Goal: Transaction & Acquisition: Obtain resource

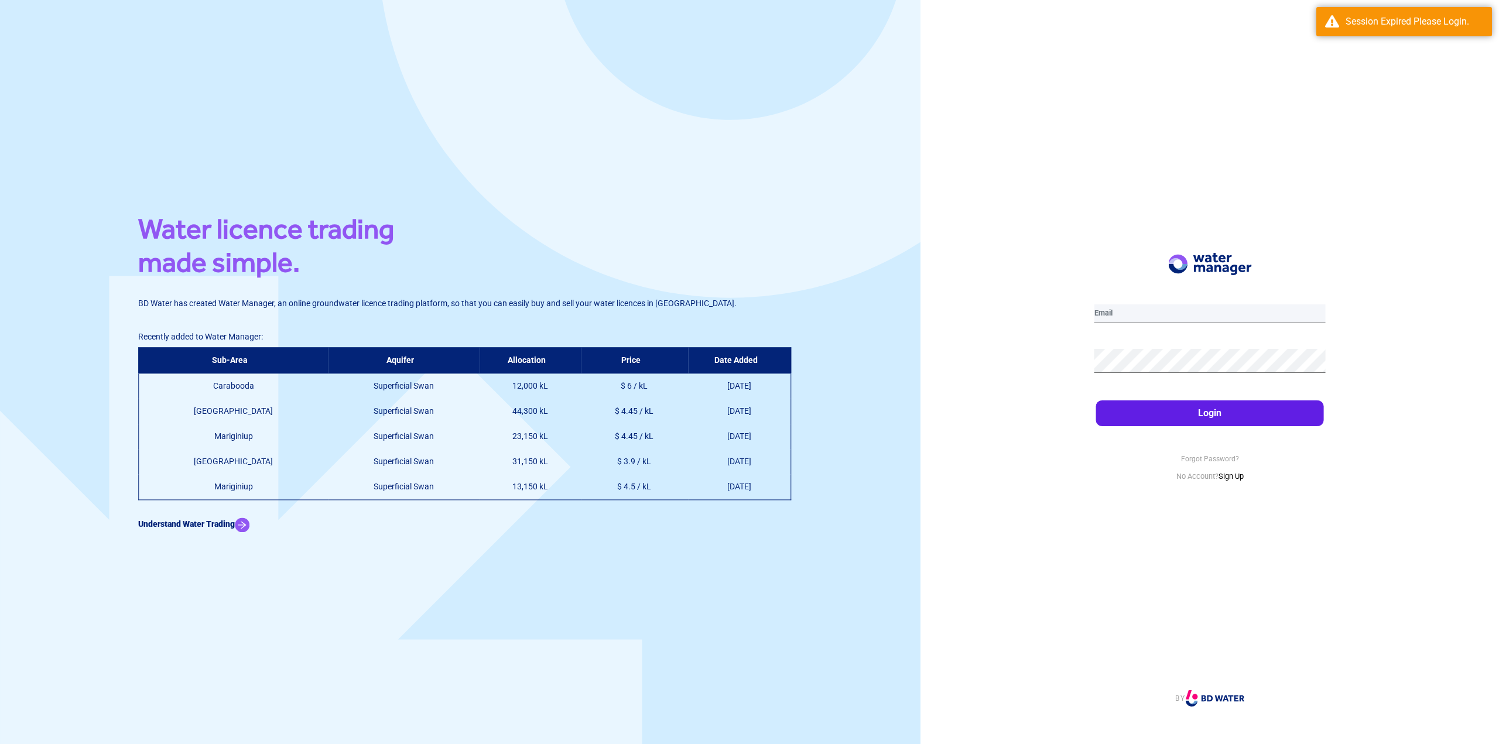
type input "[PERSON_NAME][EMAIL_ADDRESS][PERSON_NAME][DOMAIN_NAME]"
click at [1217, 416] on button "Login" at bounding box center [1210, 414] width 228 height 26
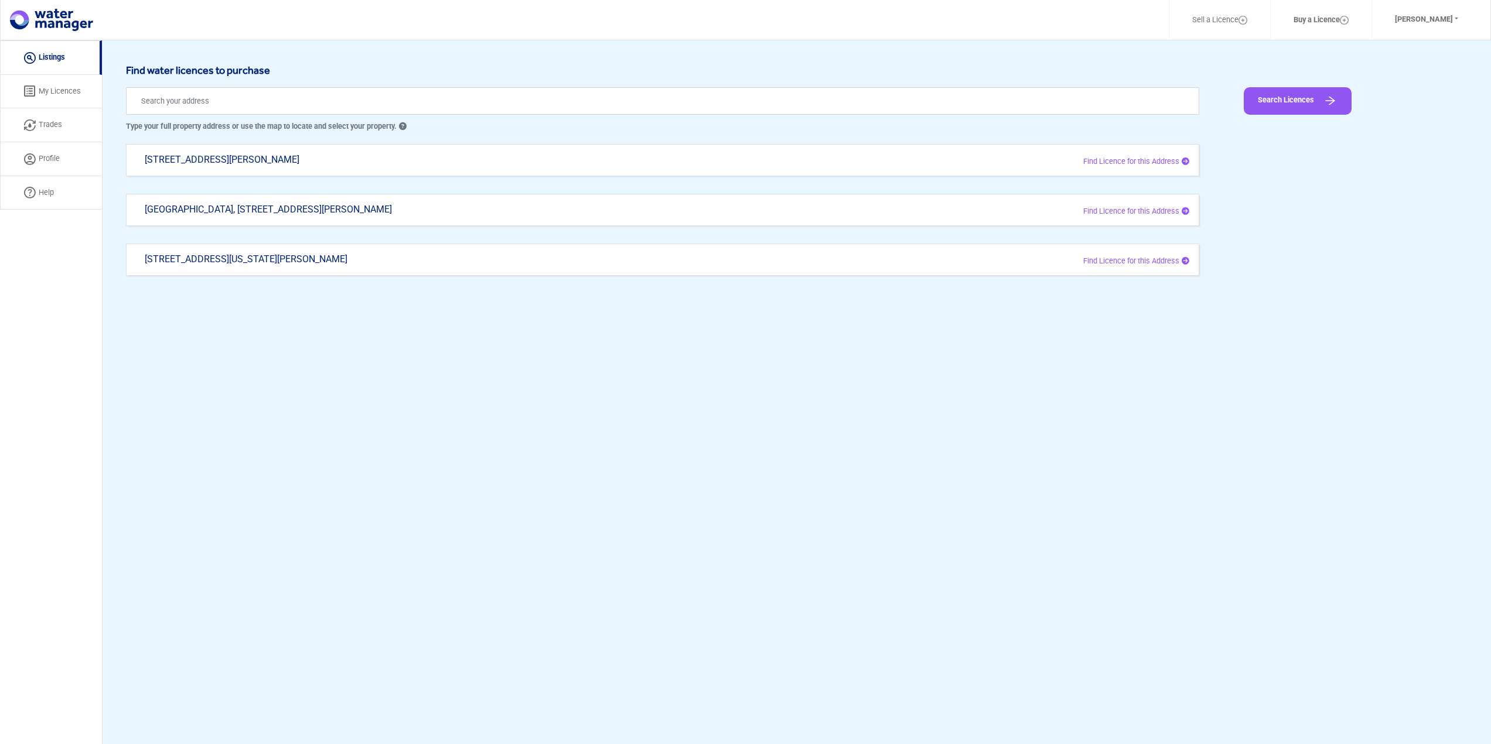
click at [46, 97] on link "My Licences" at bounding box center [51, 92] width 102 height 34
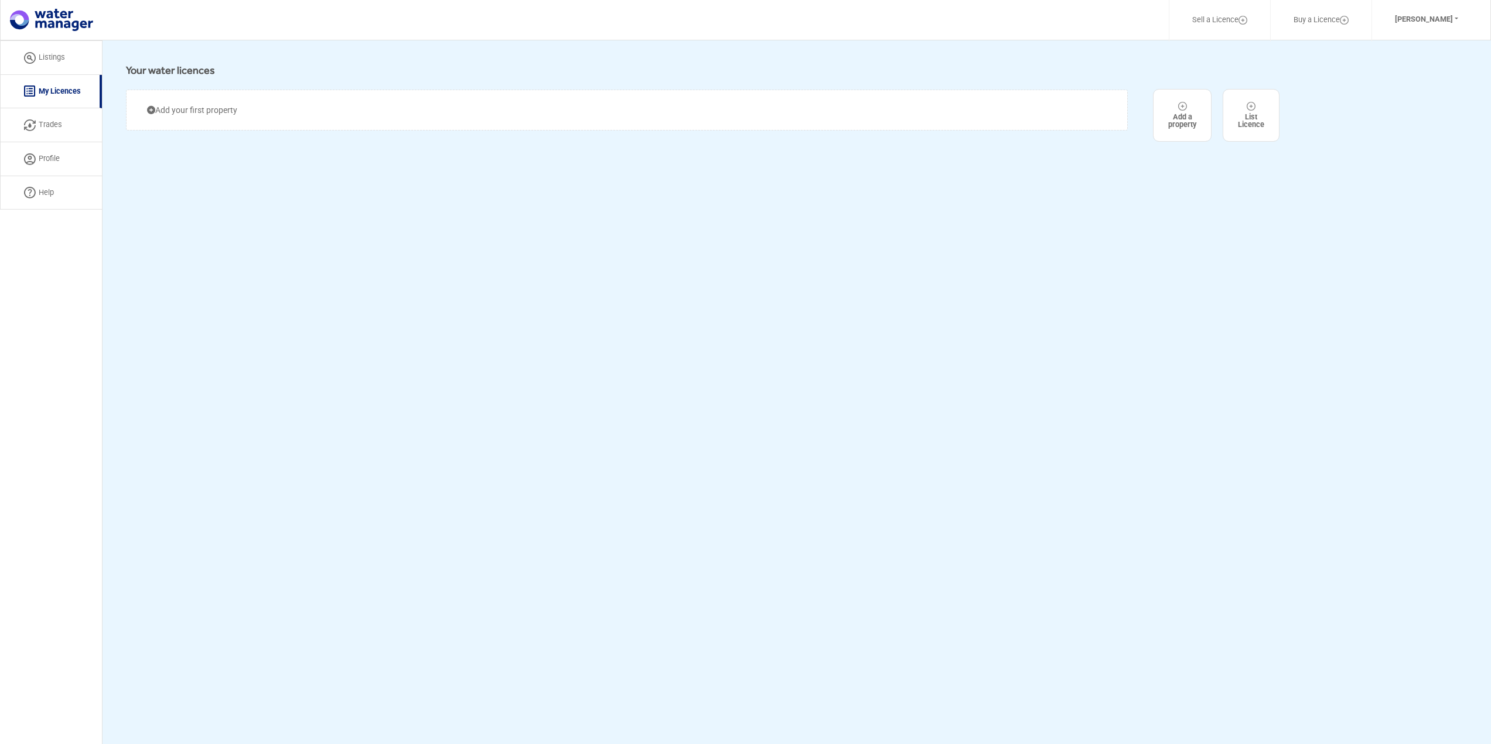
click at [60, 59] on link "Listings" at bounding box center [51, 57] width 102 height 35
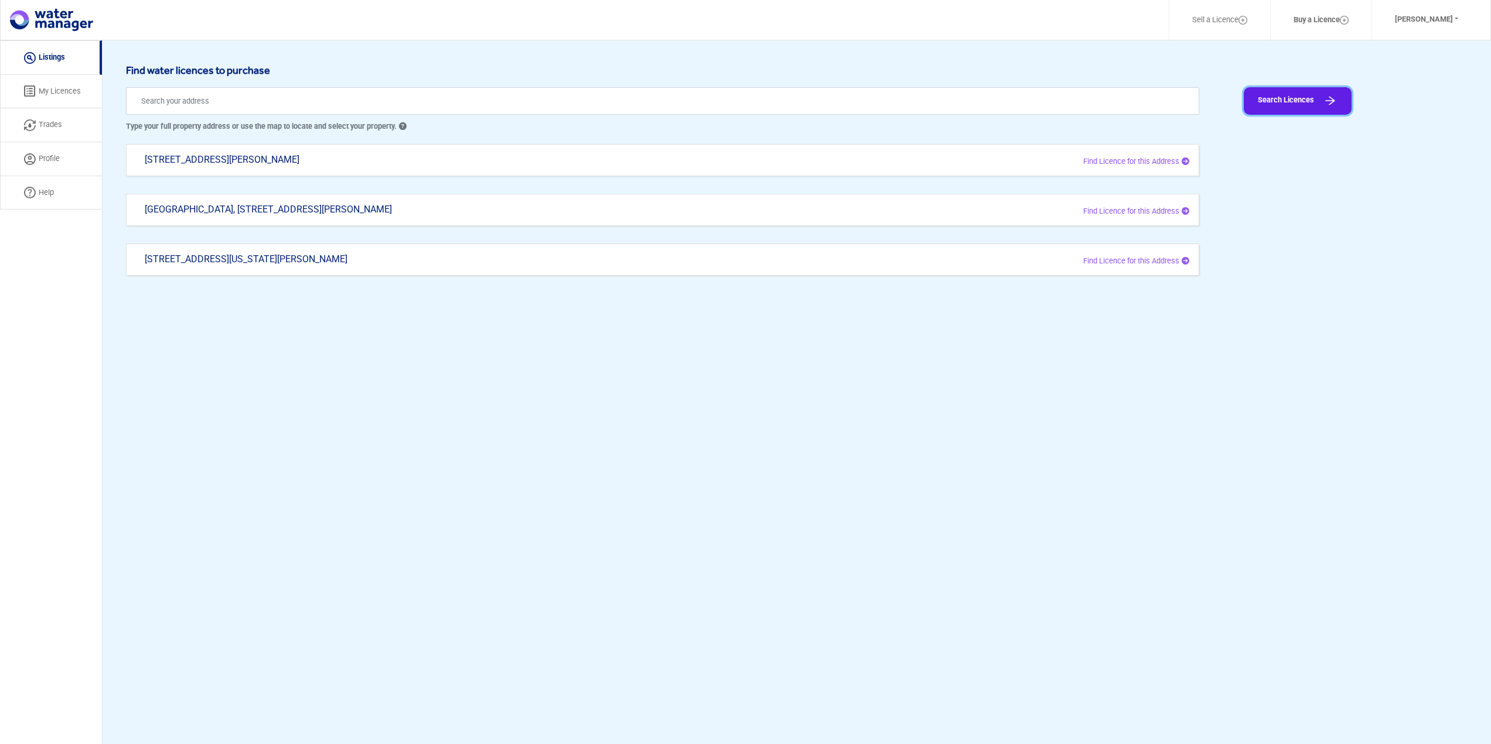
click at [1300, 105] on button "Search Licences" at bounding box center [1297, 101] width 108 height 28
click at [290, 101] on input "text" at bounding box center [662, 101] width 1073 height 28
click at [1305, 105] on button "Search Licences" at bounding box center [1297, 101] width 108 height 28
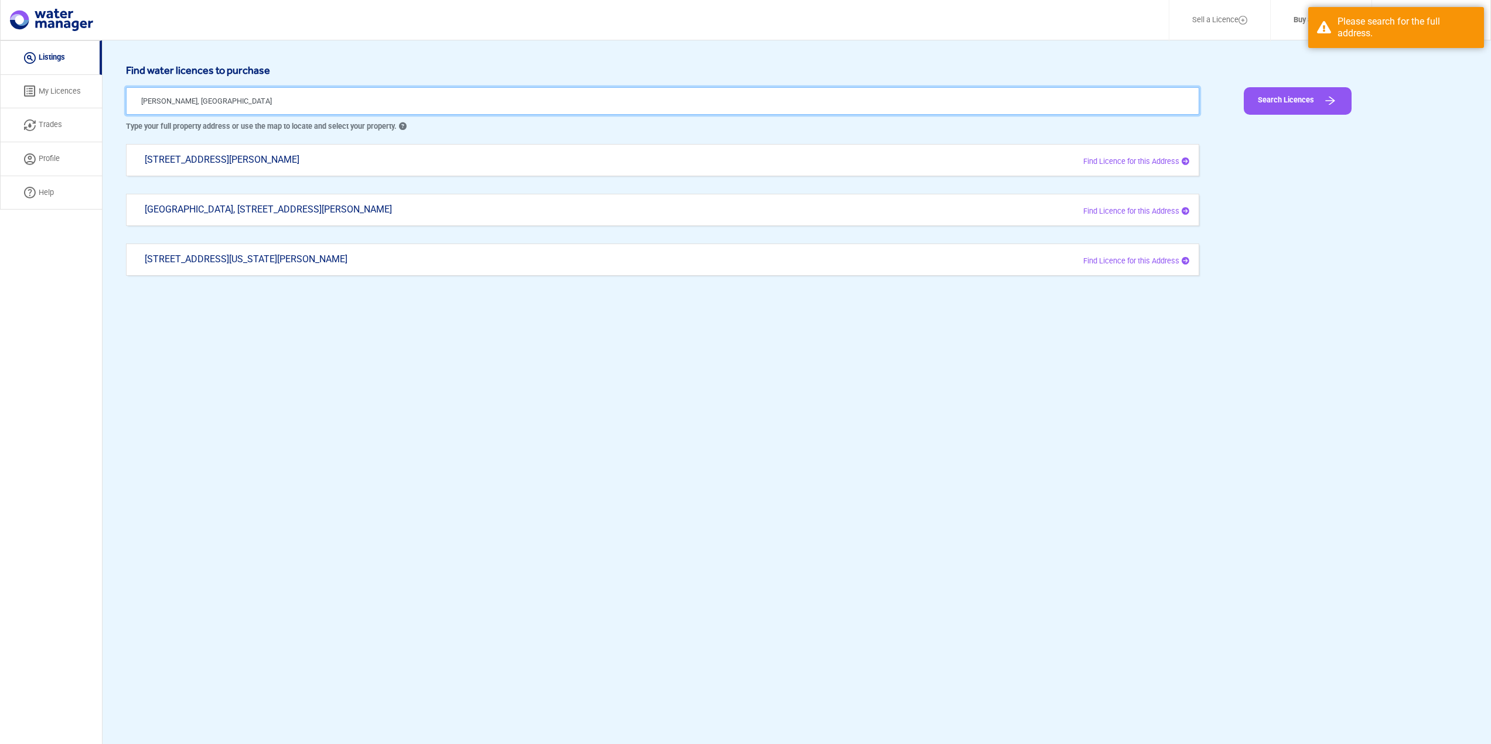
click at [309, 105] on input "[PERSON_NAME], [GEOGRAPHIC_DATA]" at bounding box center [662, 101] width 1073 height 28
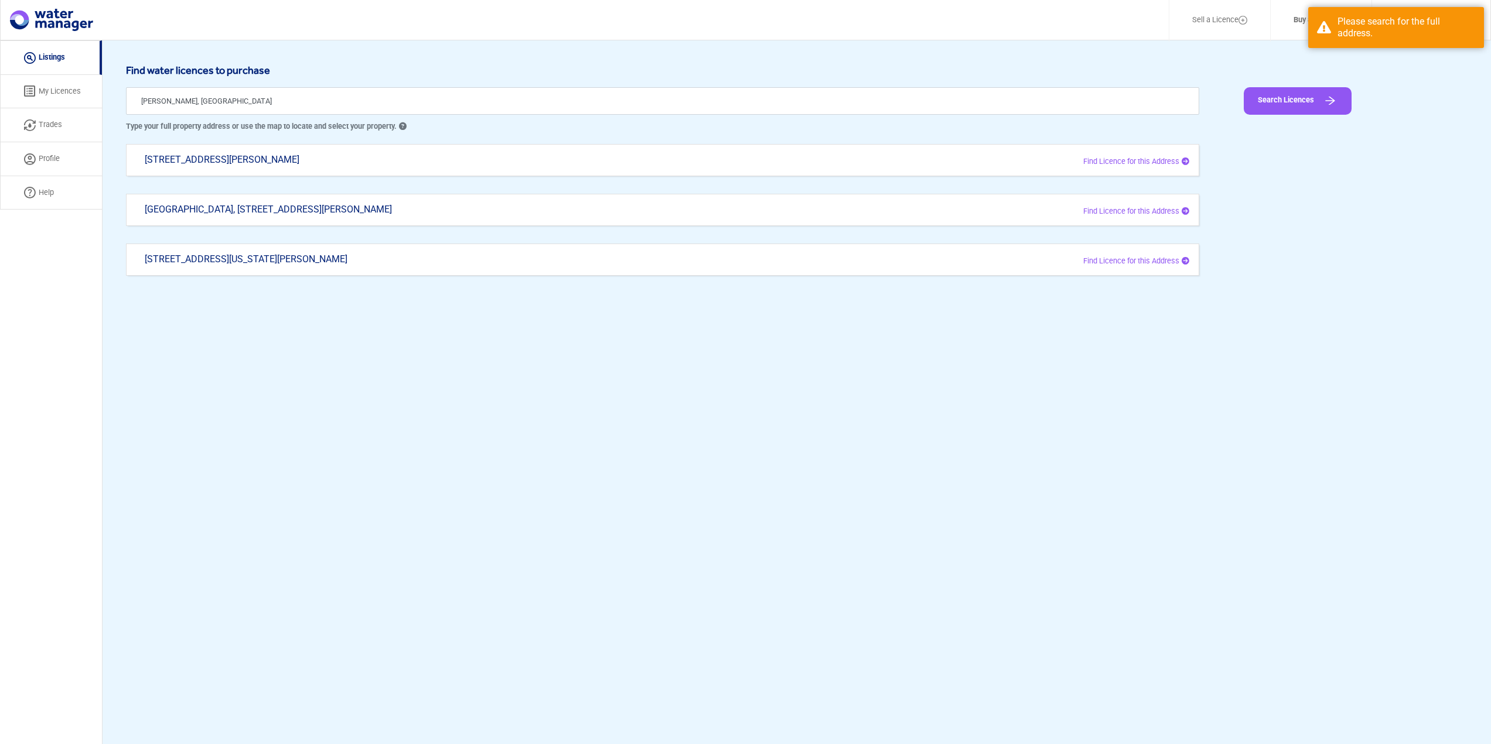
click at [1371, 320] on div "Launch demo modal Find water licences to purchase [PERSON_NAME] [GEOGRAPHIC_DAT…" at bounding box center [797, 412] width 1388 height 744
click at [234, 125] on p "Type your full property address or use the map to locate and select your proper…" at bounding box center [662, 127] width 1073 height 12
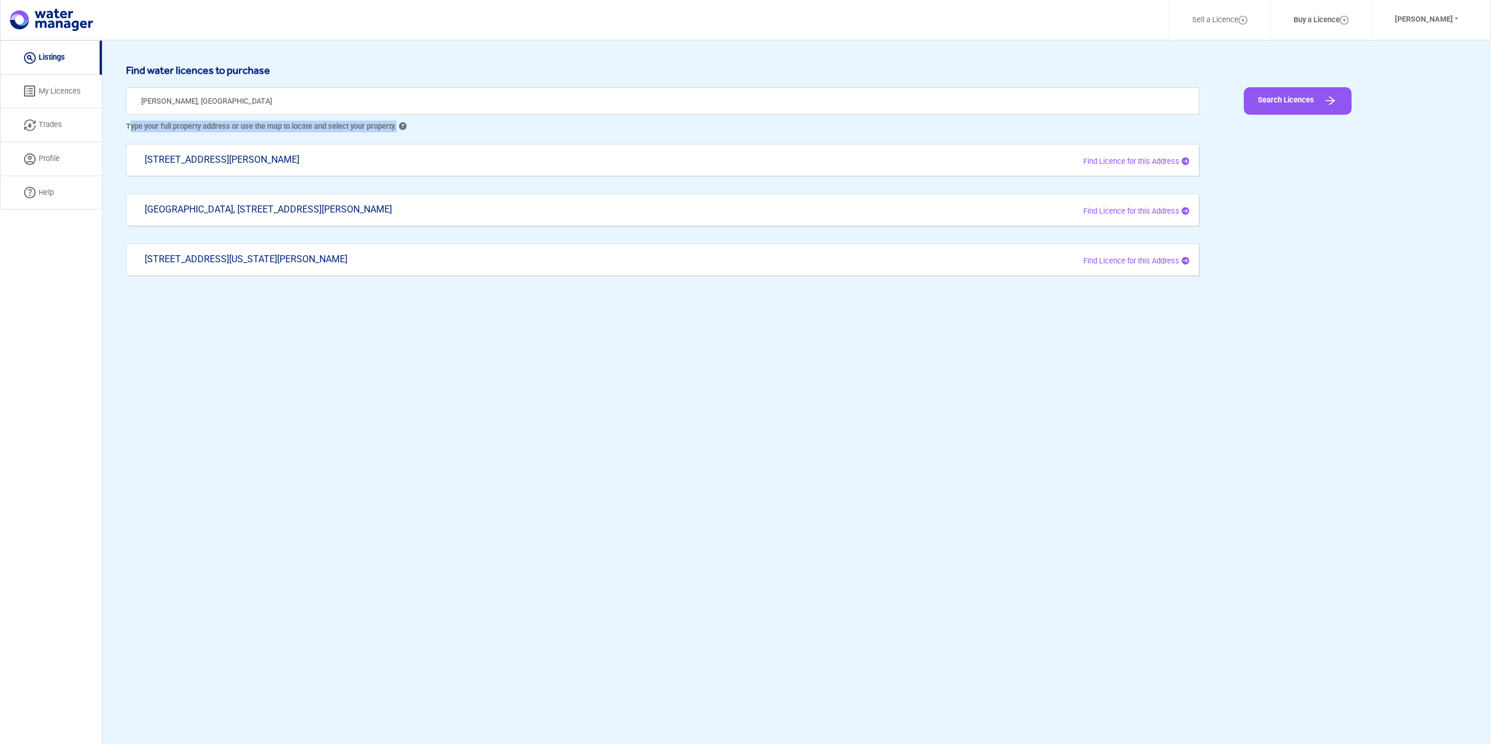
click at [234, 125] on p "Type your full property address or use the map to locate and select your proper…" at bounding box center [662, 127] width 1073 height 12
click at [240, 123] on p "Type your full property address or use the map to locate and select your proper…" at bounding box center [662, 127] width 1073 height 12
click at [242, 123] on p "Type your full property address or use the map to locate and select your proper…" at bounding box center [662, 127] width 1073 height 12
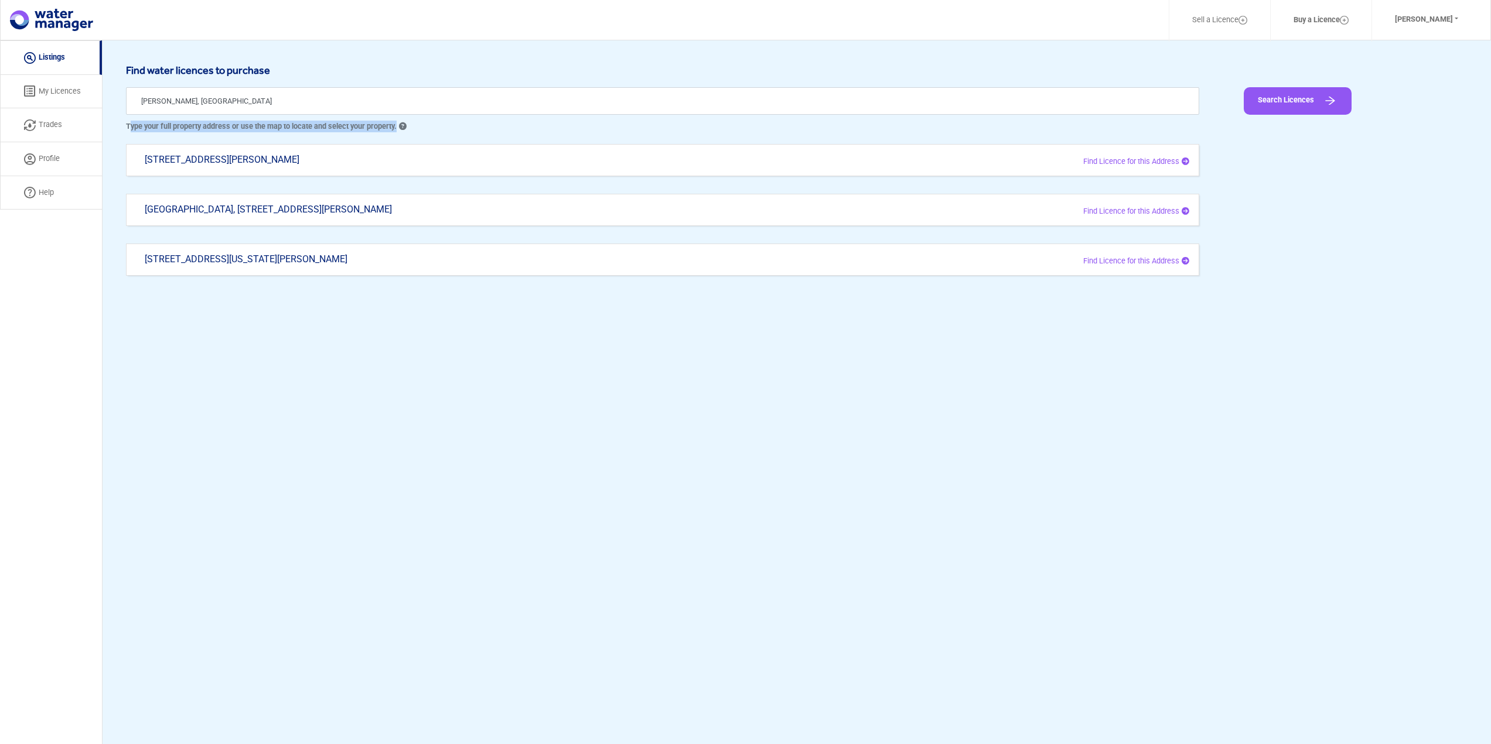
click at [242, 123] on p "Type your full property address or use the map to locate and select your proper…" at bounding box center [662, 127] width 1073 height 12
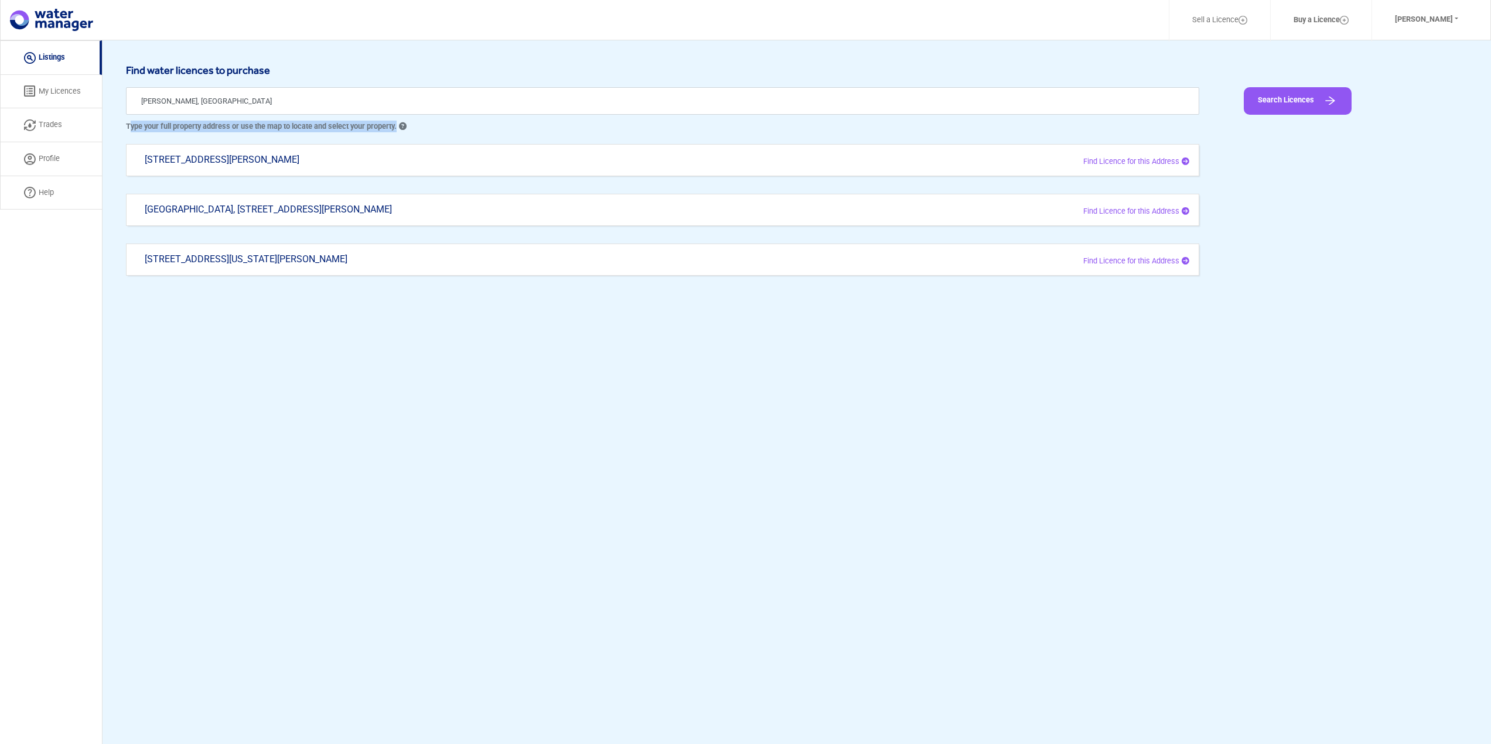
click at [242, 123] on p "Type your full property address or use the map to locate and select your proper…" at bounding box center [662, 127] width 1073 height 12
click at [1316, 115] on div "Search Licences" at bounding box center [1355, 100] width 224 height 39
click at [1314, 104] on button "Search Licences" at bounding box center [1297, 101] width 108 height 28
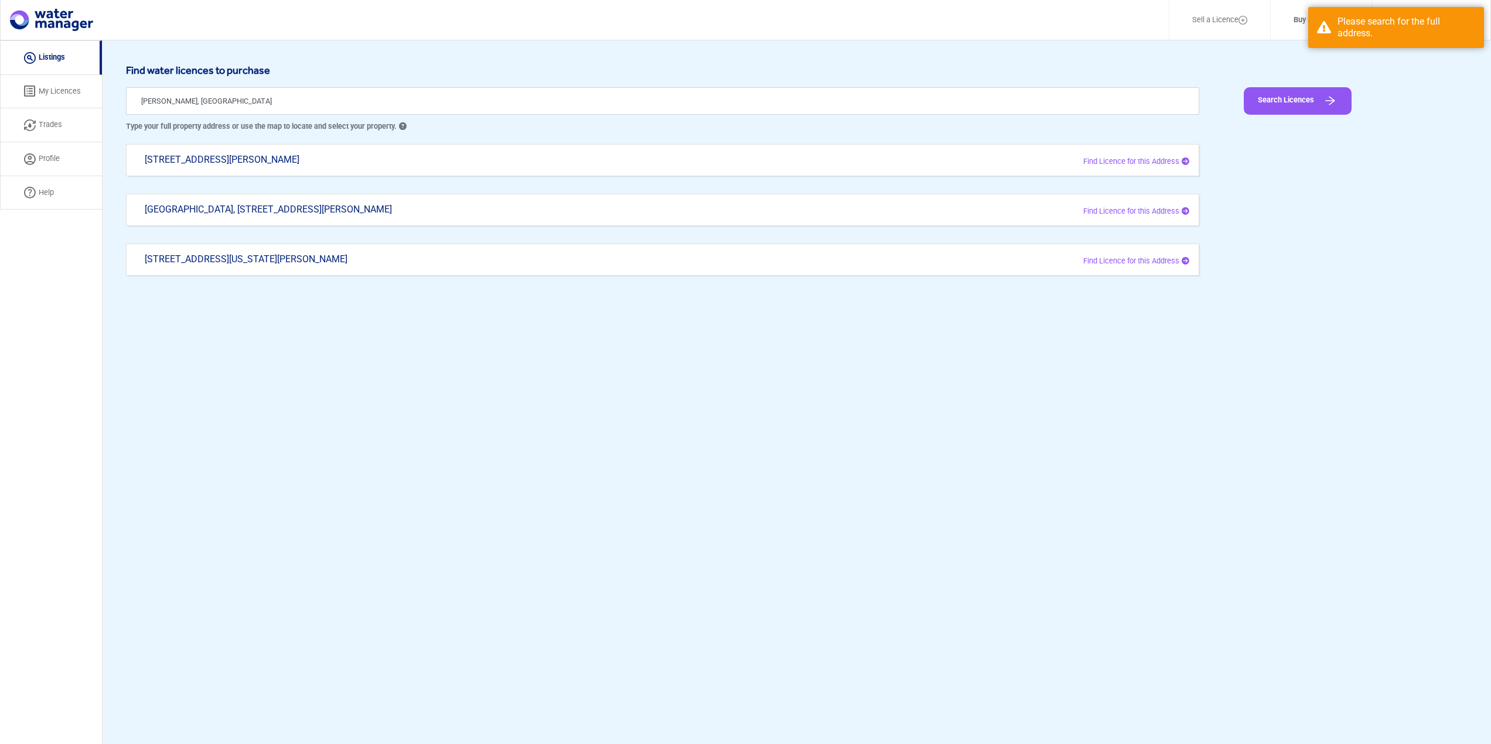
click at [299, 210] on div "[GEOGRAPHIC_DATA], [STREET_ADDRESS][PERSON_NAME]" at bounding box center [443, 215] width 614 height 23
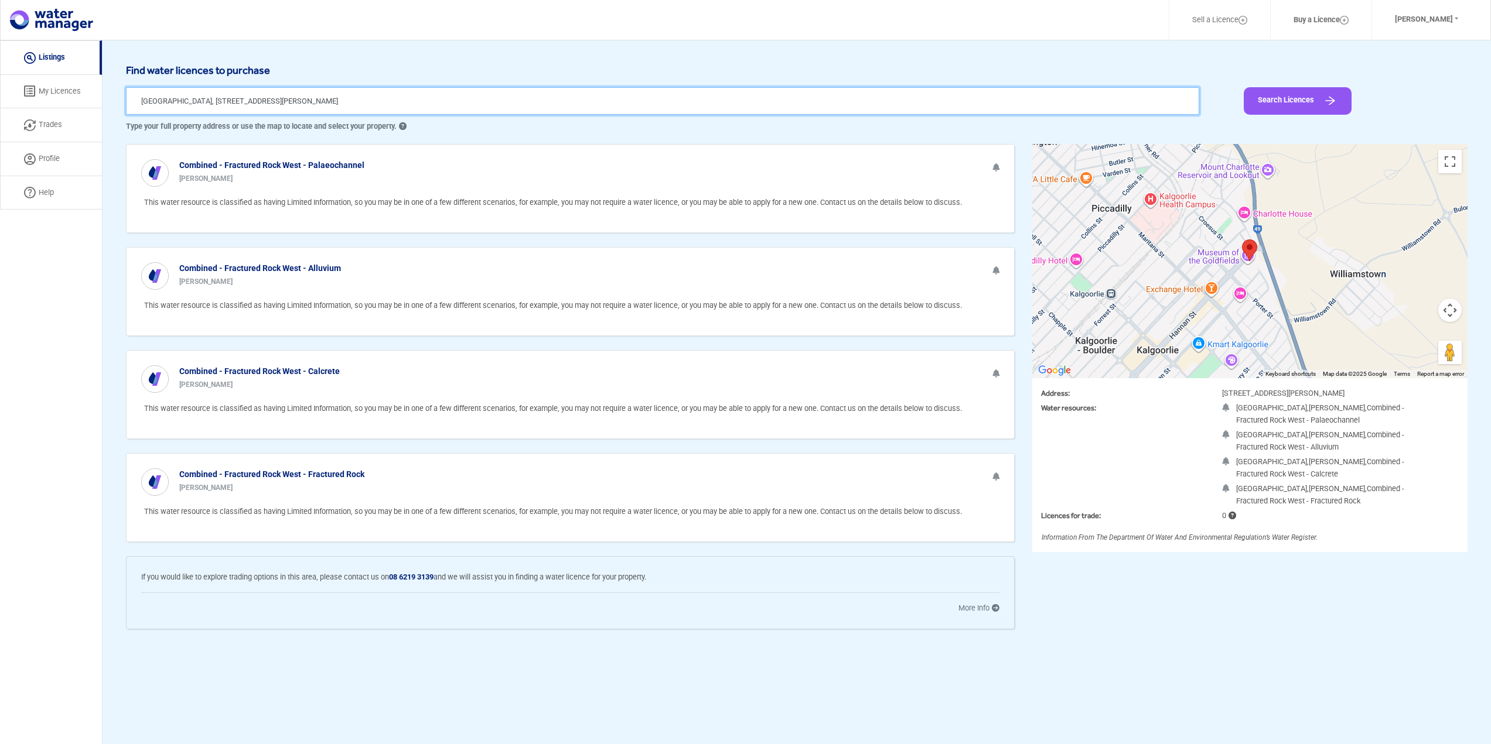
click at [251, 99] on input "[GEOGRAPHIC_DATA], [STREET_ADDRESS][PERSON_NAME]" at bounding box center [662, 101] width 1073 height 28
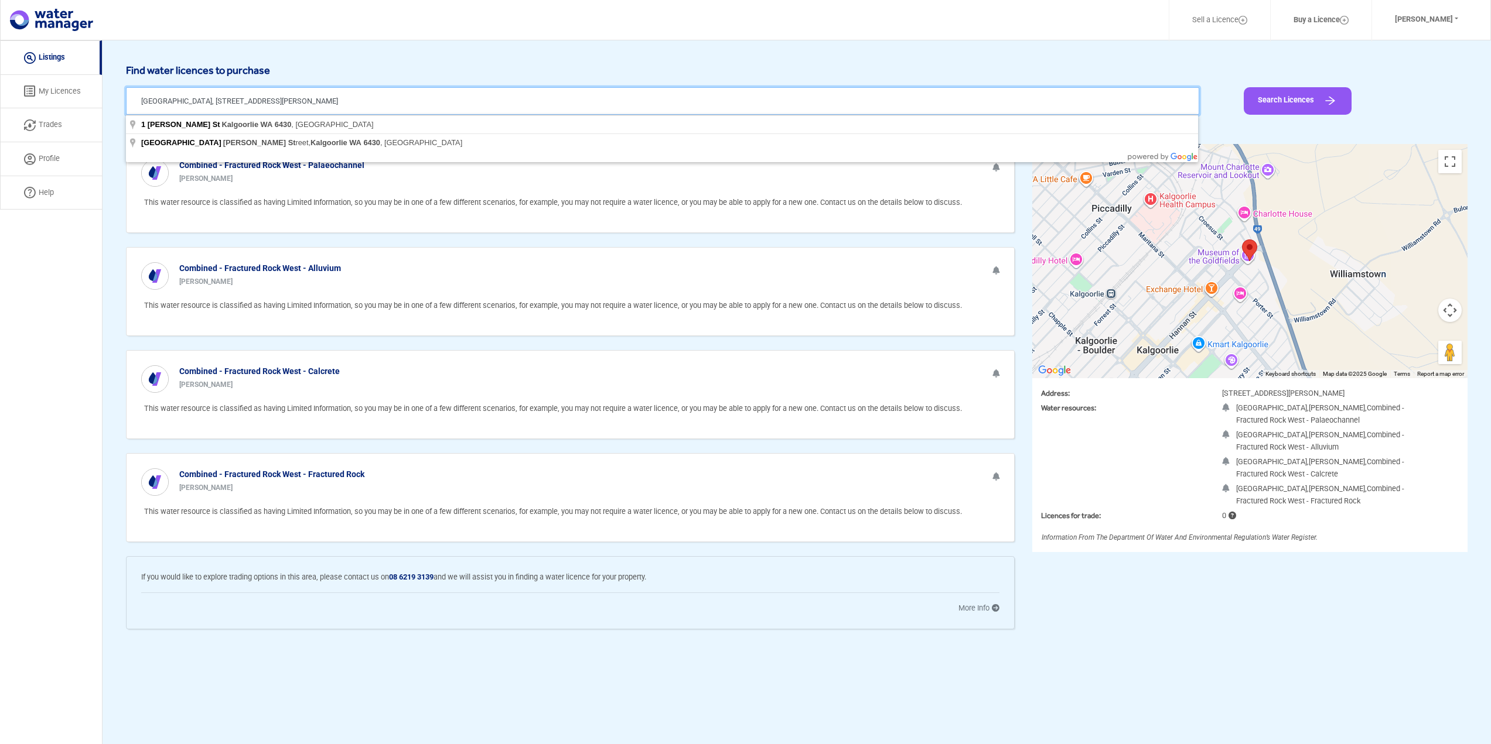
drag, startPoint x: 446, startPoint y: 104, endPoint x: 0, endPoint y: 76, distance: 447.2
click at [0, 76] on div "Sell a Licence Buy a Licence [PERSON_NAME] Profile Log Out Listing My Licences …" at bounding box center [745, 412] width 1491 height 744
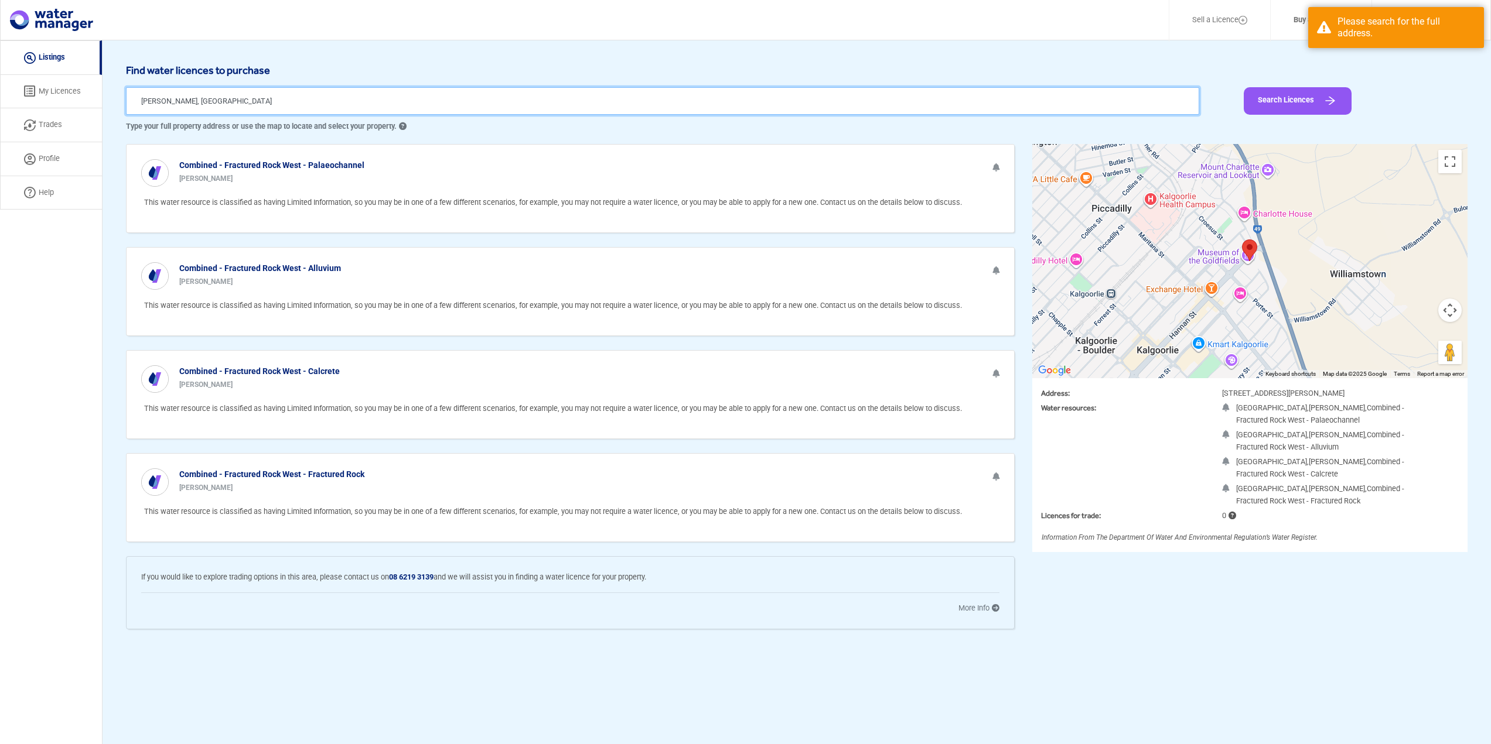
click at [313, 99] on input "[PERSON_NAME], [GEOGRAPHIC_DATA]" at bounding box center [662, 101] width 1073 height 28
click at [316, 99] on input "[PERSON_NAME], [GEOGRAPHIC_DATA]" at bounding box center [662, 101] width 1073 height 28
click at [319, 99] on input "[PERSON_NAME], [GEOGRAPHIC_DATA]" at bounding box center [662, 101] width 1073 height 28
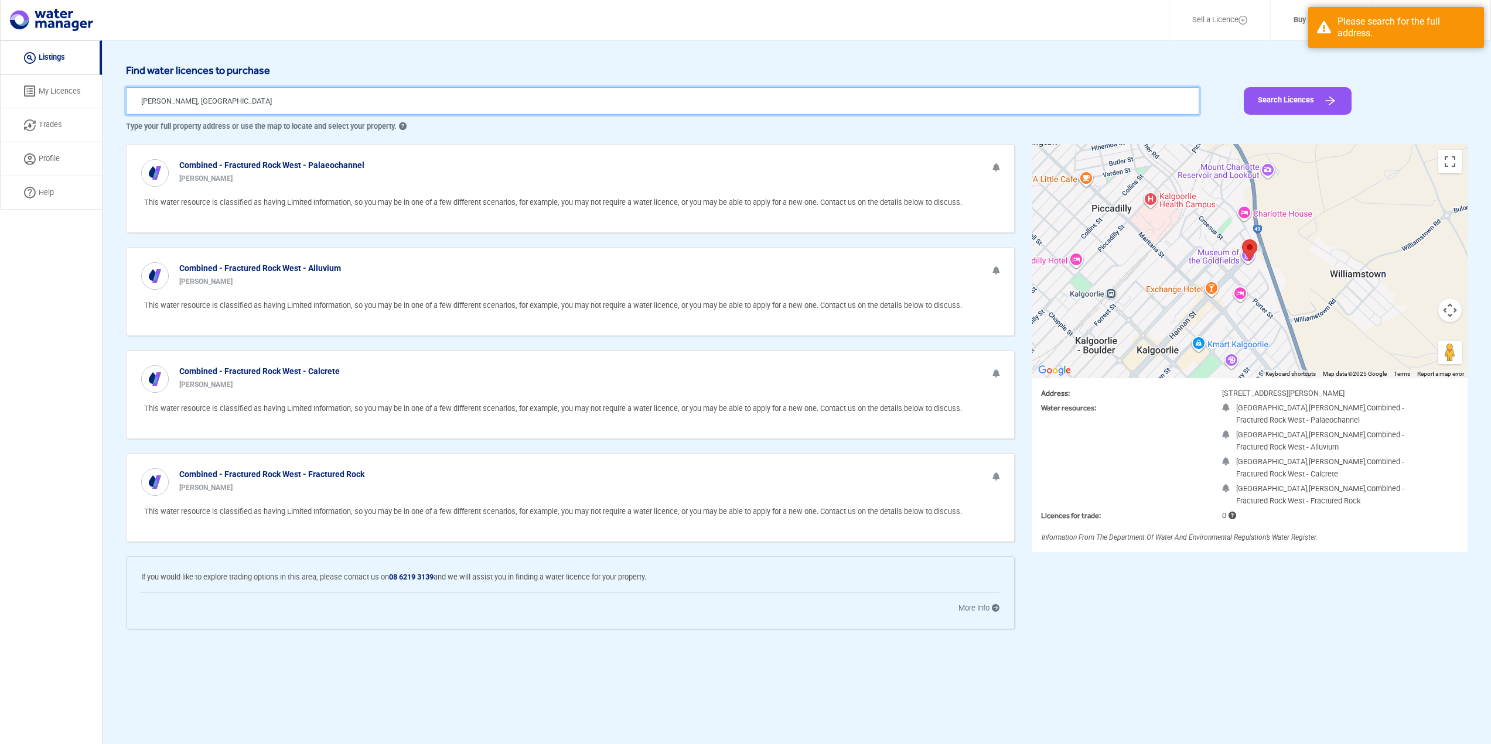
drag, startPoint x: 361, startPoint y: 99, endPoint x: 368, endPoint y: 100, distance: 7.1
click at [365, 99] on input "[PERSON_NAME], [GEOGRAPHIC_DATA]" at bounding box center [662, 101] width 1073 height 28
drag, startPoint x: 241, startPoint y: 104, endPoint x: 0, endPoint y: 57, distance: 245.8
click at [0, 58] on div "Sell a Licence Buy a Licence [PERSON_NAME] Profile Log Out Listing My Licences …" at bounding box center [745, 412] width 1491 height 744
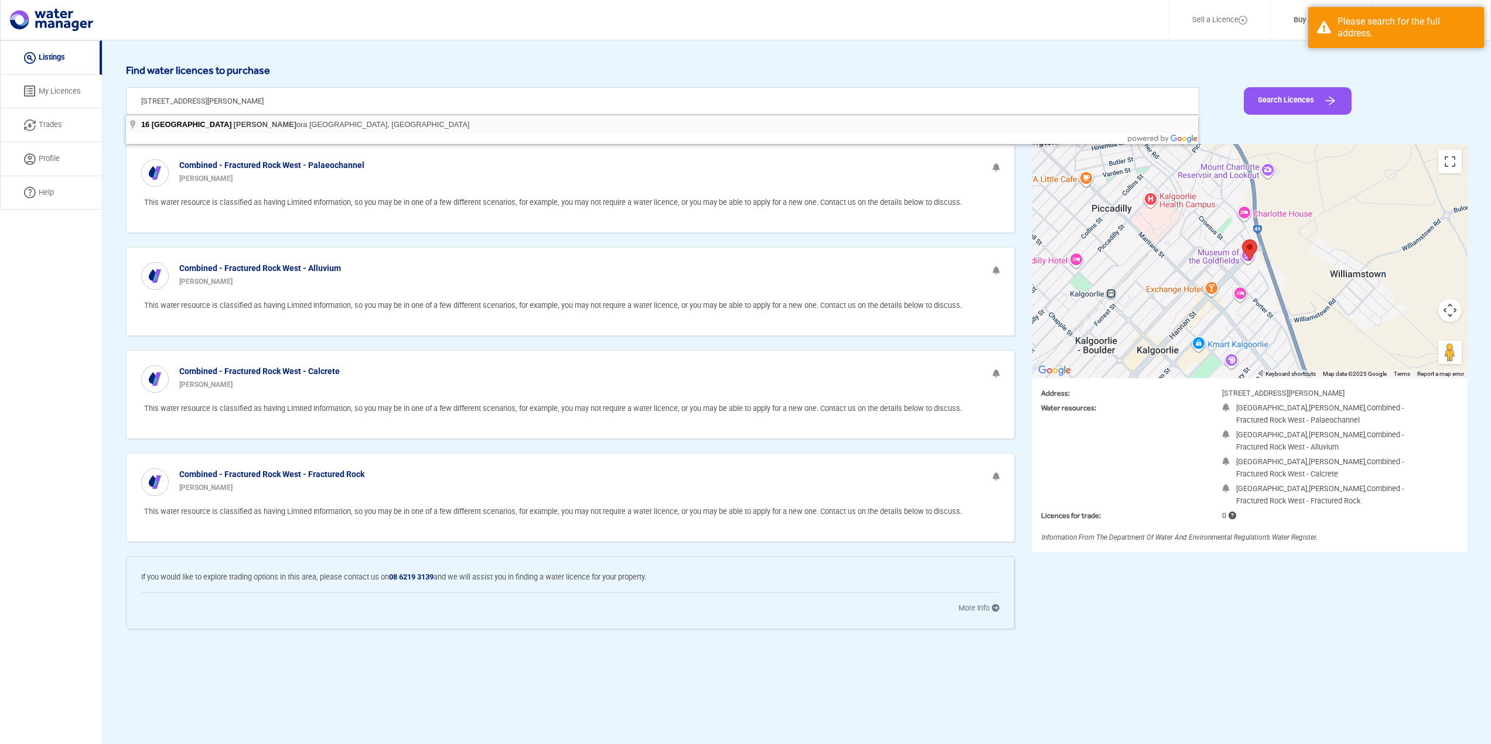
type input "[STREET_ADDRESS][PERSON_NAME]"
